Goal: Information Seeking & Learning: Learn about a topic

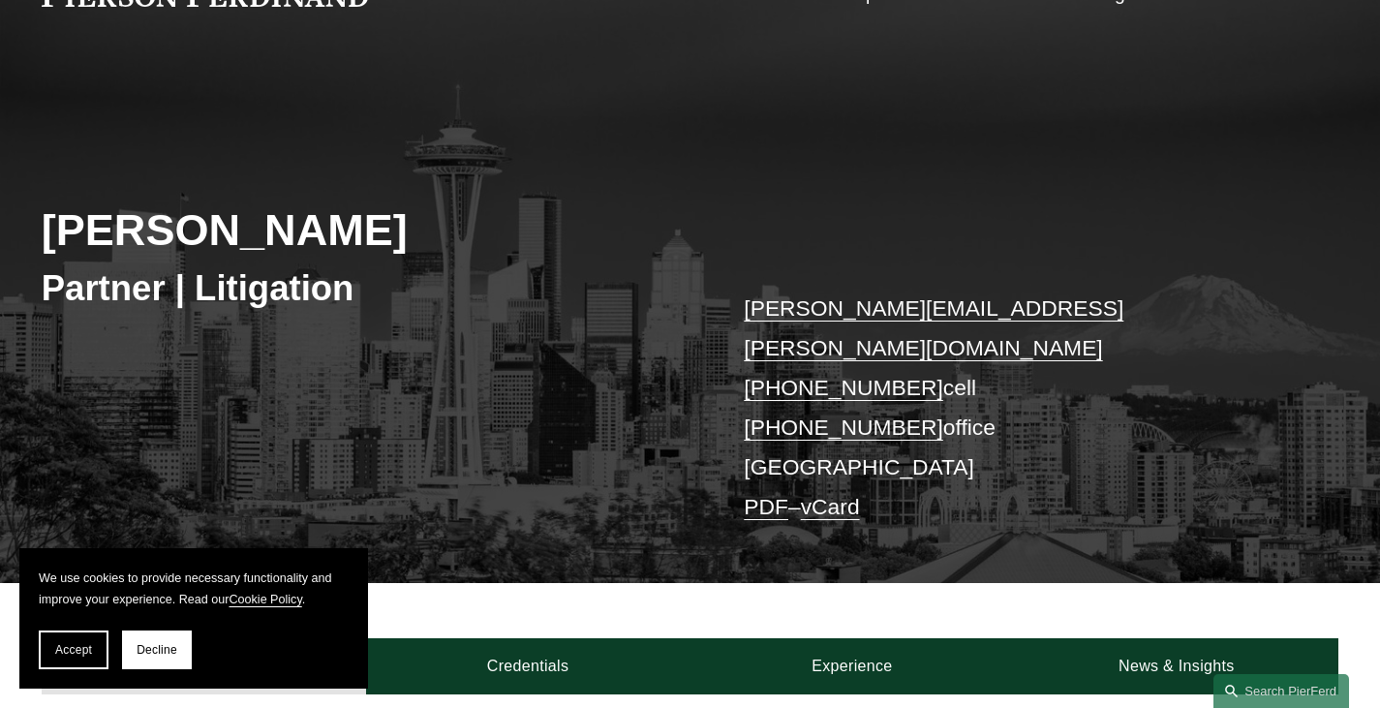
scroll to position [120, 0]
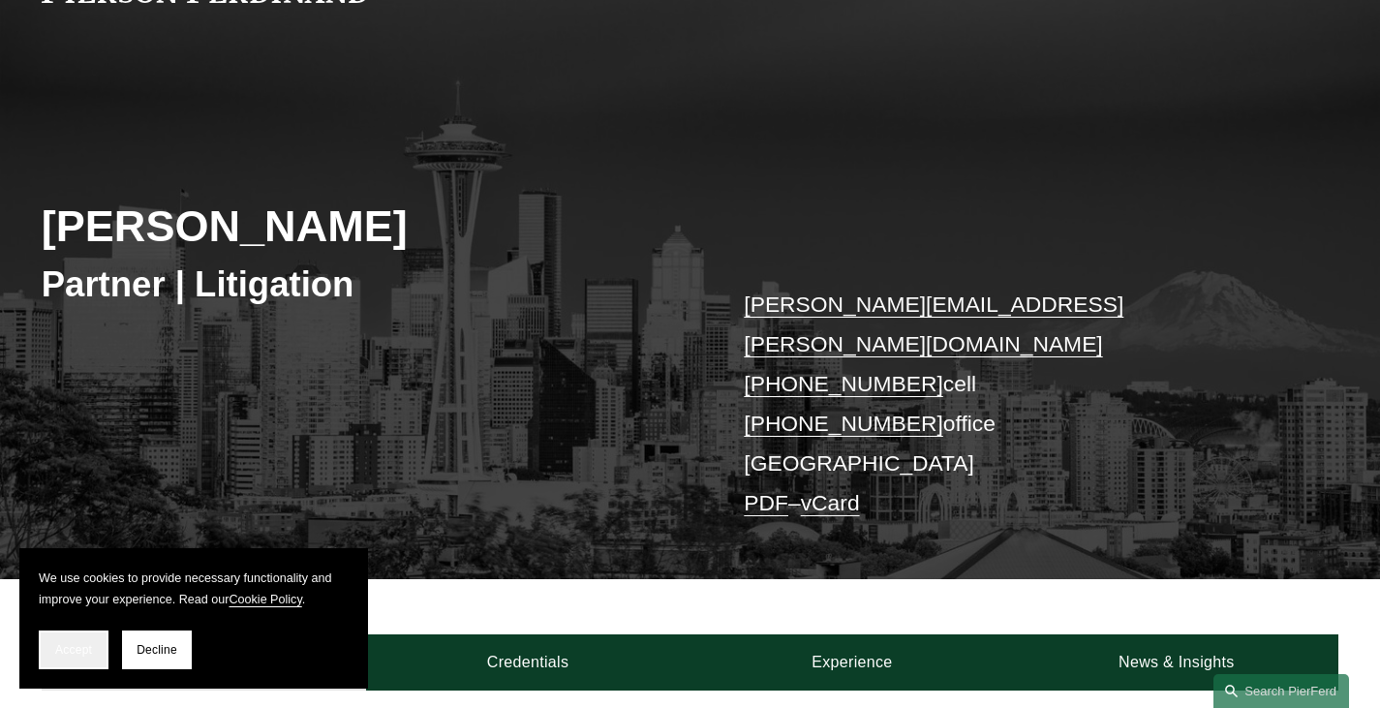
click at [61, 641] on button "Accept" at bounding box center [74, 649] width 70 height 39
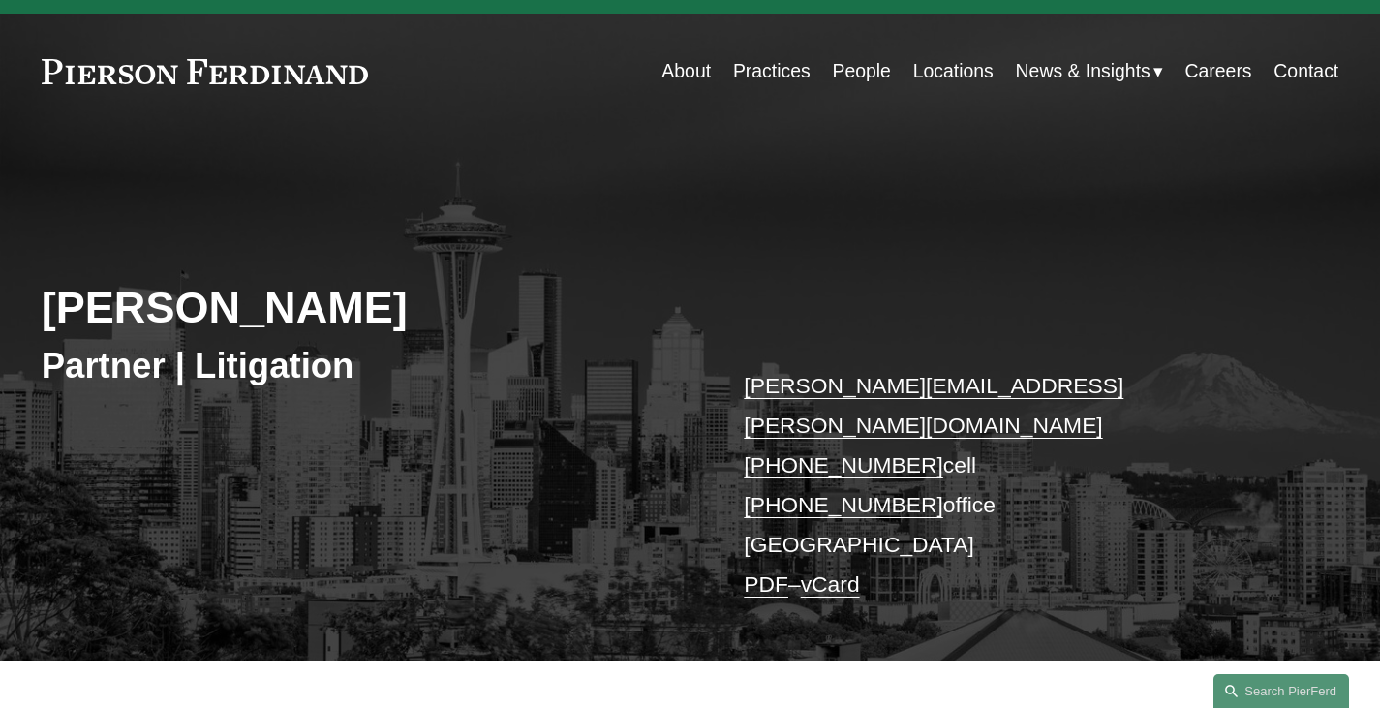
scroll to position [0, 0]
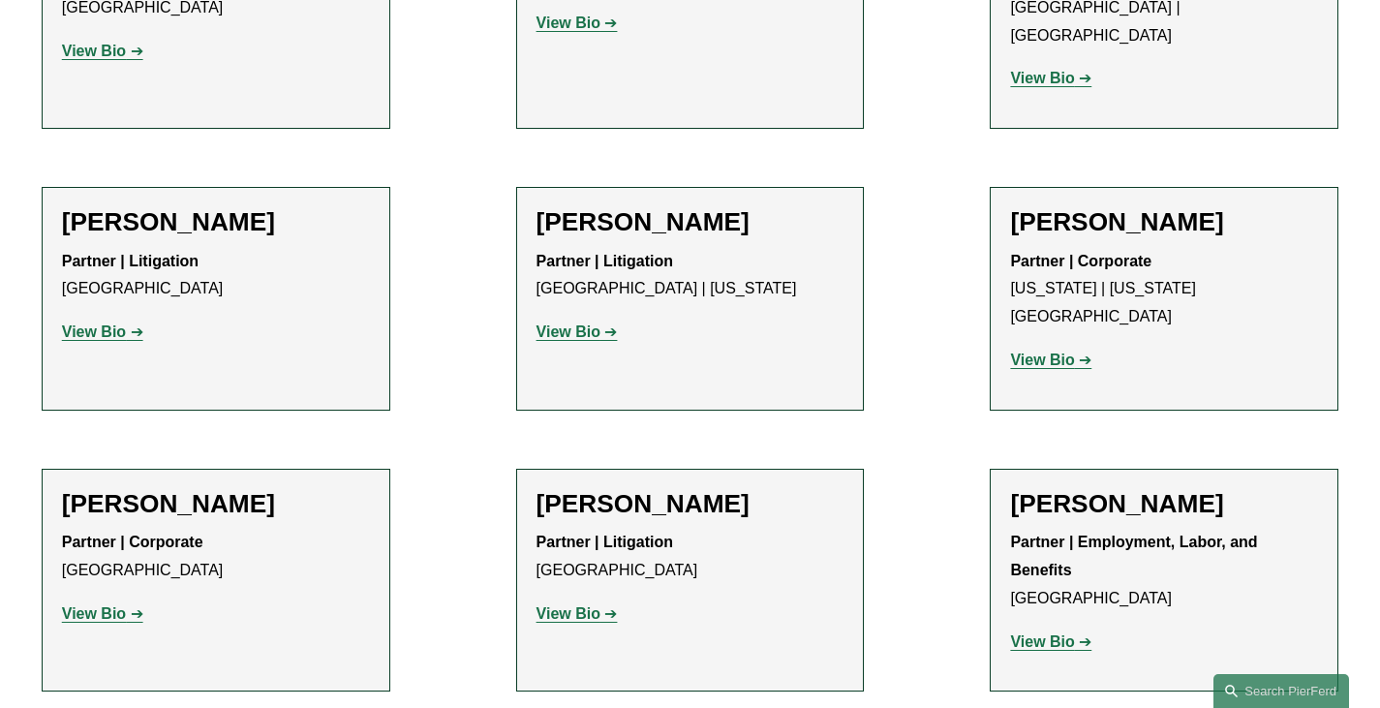
scroll to position [10454, 0]
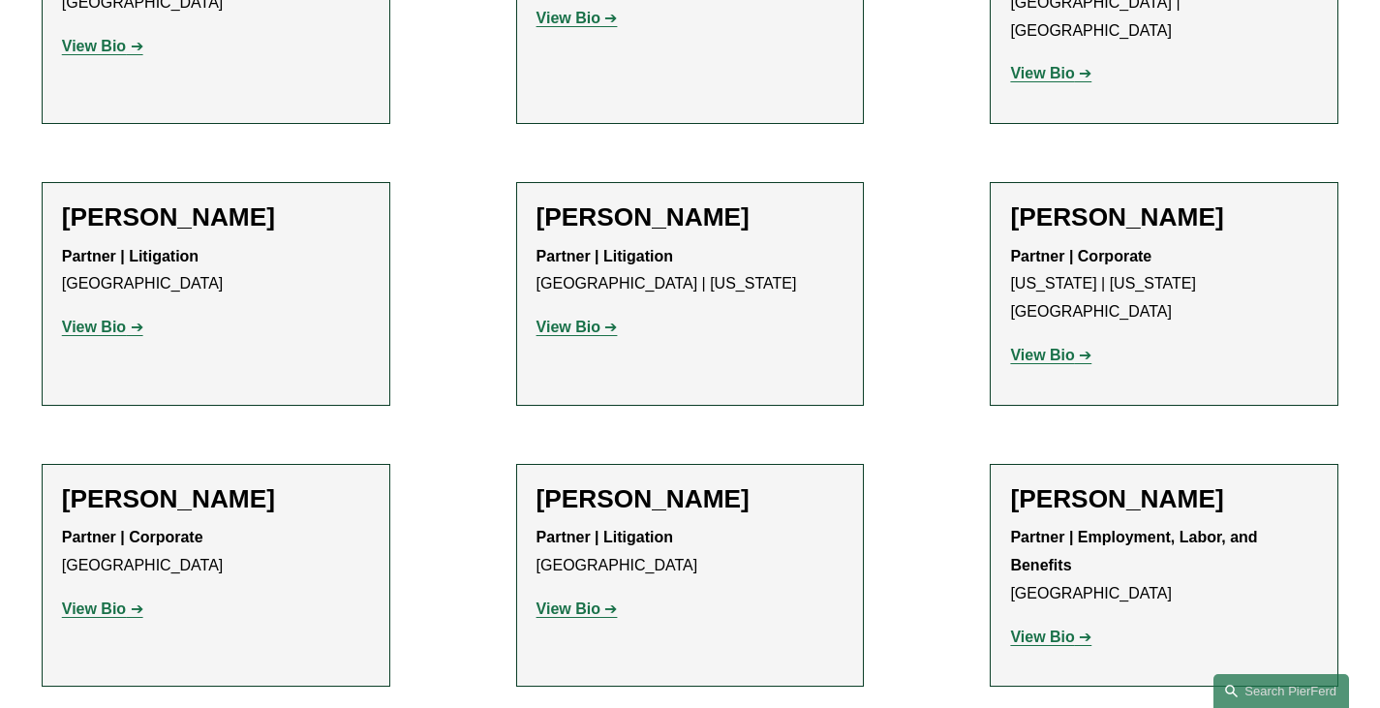
click at [582, 600] on strong "View Bio" at bounding box center [568, 608] width 64 height 16
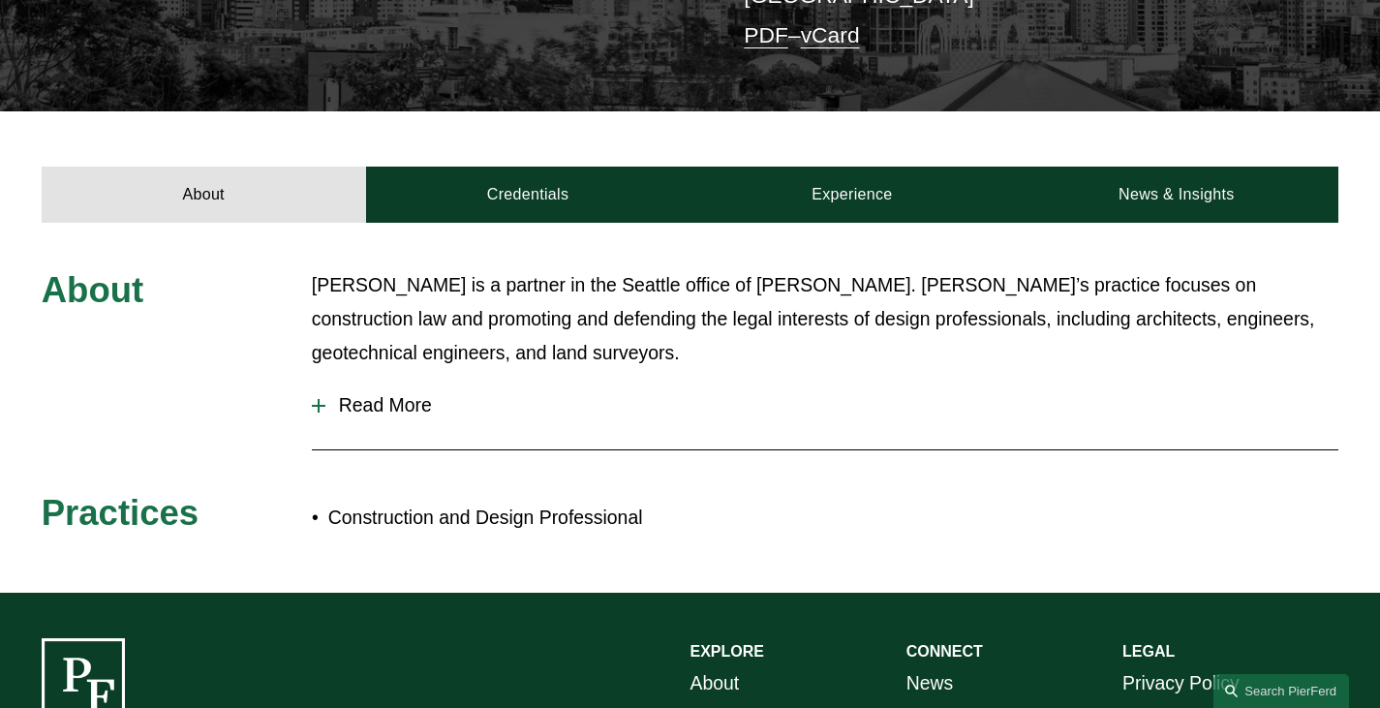
scroll to position [592, 0]
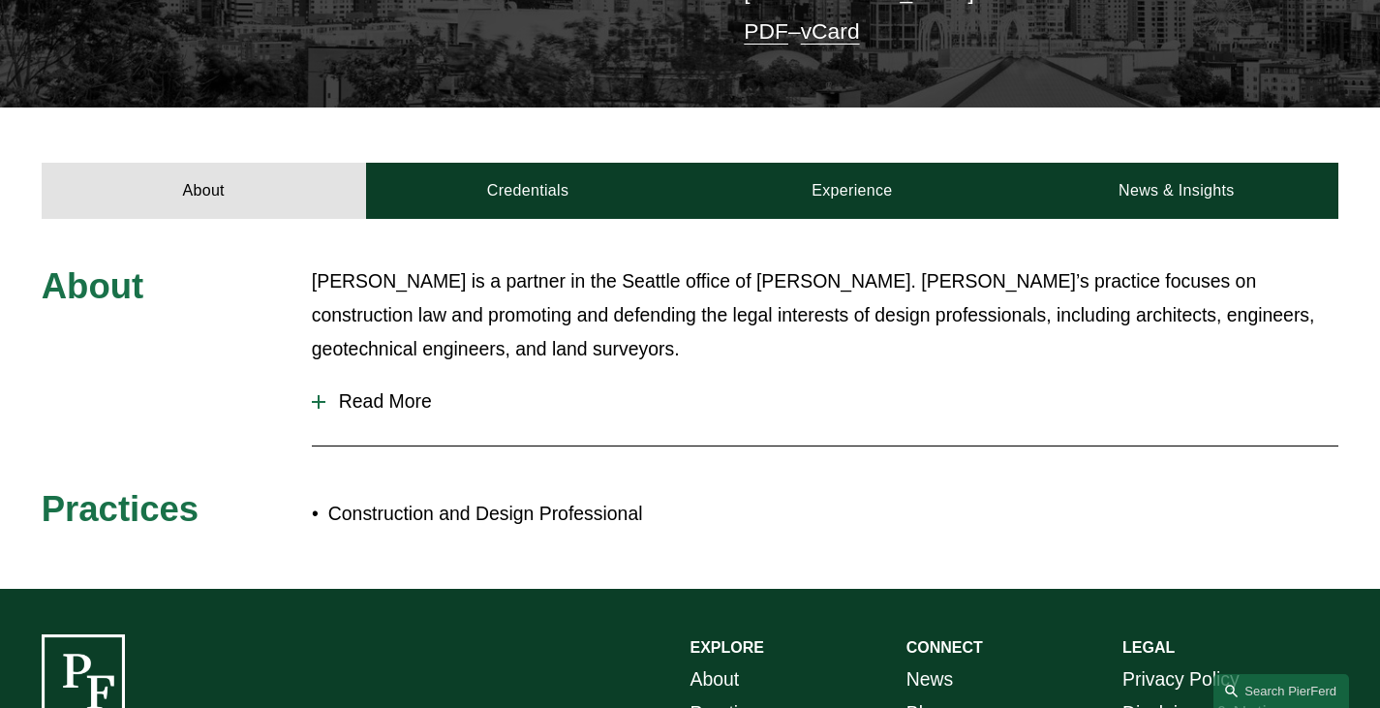
click at [384, 390] on span "Read More" at bounding box center [831, 401] width 1013 height 22
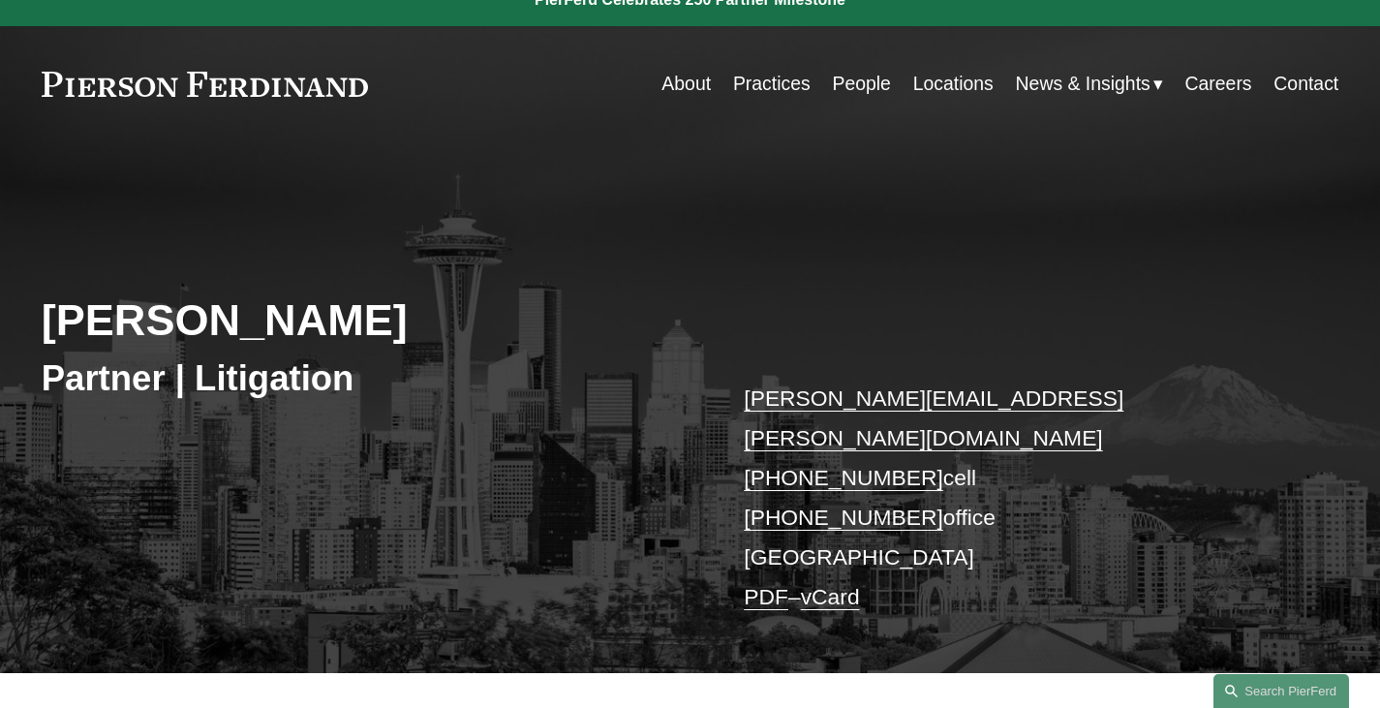
scroll to position [0, 0]
